Goal: Transaction & Acquisition: Purchase product/service

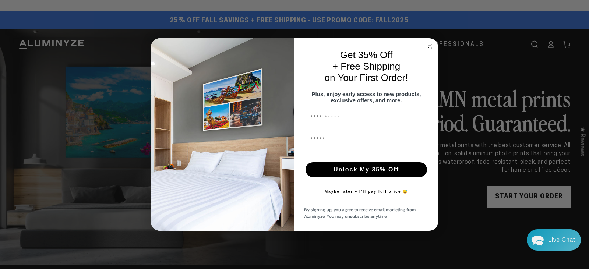
click at [432, 42] on circle "Close dialog" at bounding box center [430, 46] width 8 height 8
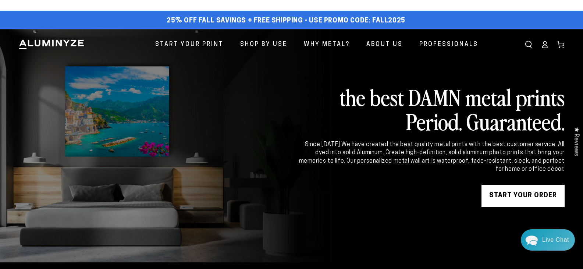
click at [543, 46] on icon at bounding box center [545, 46] width 5 height 3
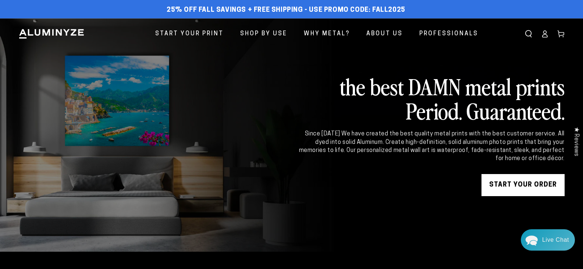
click at [546, 37] on icon at bounding box center [544, 33] width 7 height 7
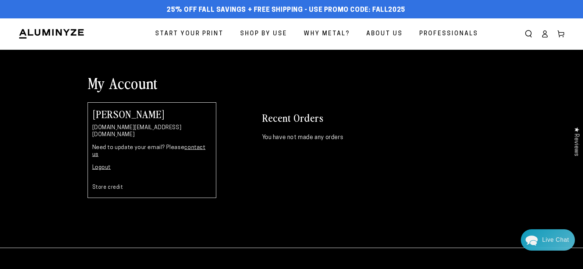
click at [192, 32] on span "Start Your Print" at bounding box center [189, 34] width 68 height 11
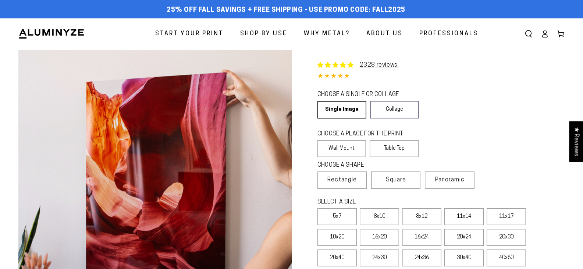
select select "**********"
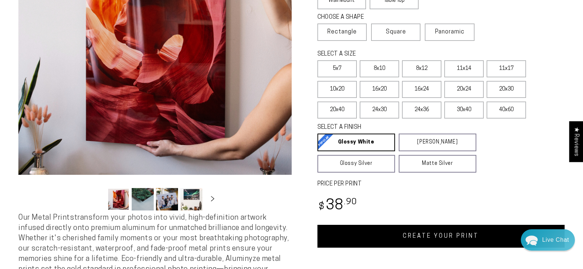
scroll to position [110, 0]
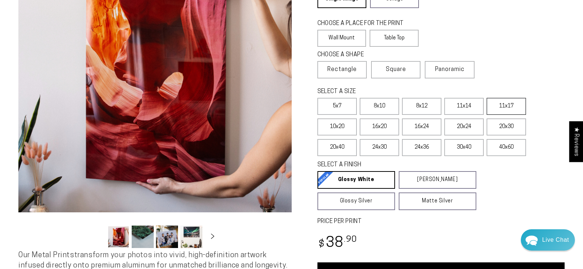
click at [504, 103] on label "11x17" at bounding box center [506, 106] width 39 height 17
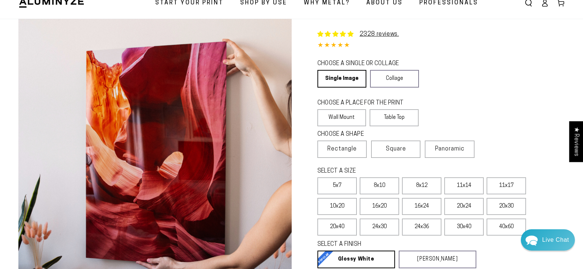
scroll to position [37, 0]
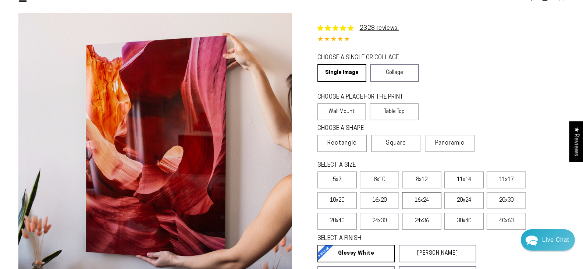
click at [418, 198] on label "16x24" at bounding box center [421, 200] width 39 height 17
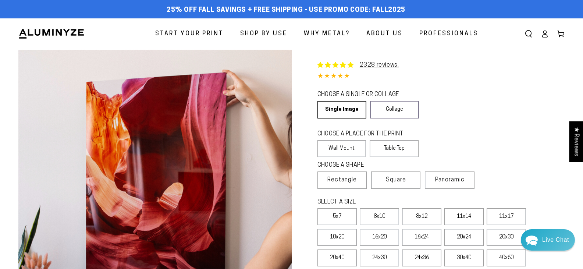
click at [437, 34] on span "Professionals" at bounding box center [449, 34] width 59 height 11
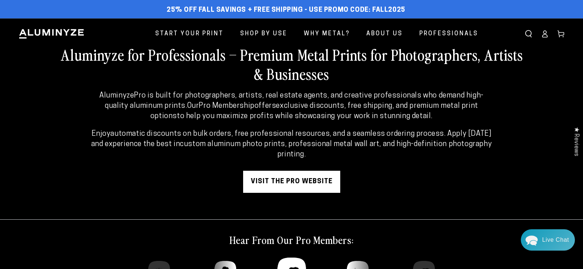
click at [285, 184] on link "visit the pro website" at bounding box center [291, 182] width 97 height 22
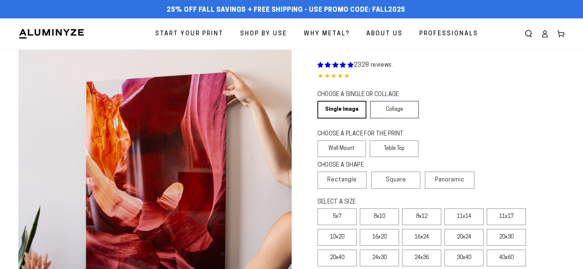
select select "**********"
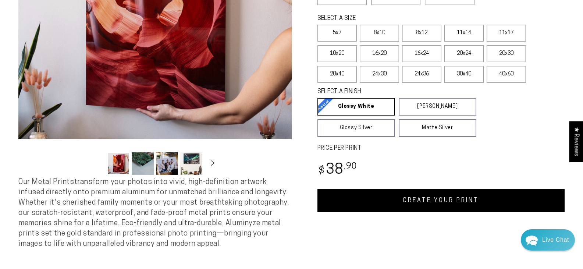
scroll to position [184, 0]
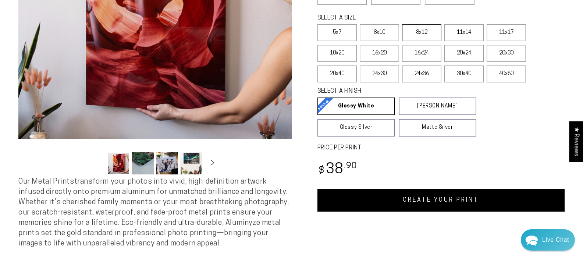
click at [431, 32] on label "8x12" at bounding box center [421, 32] width 39 height 17
